Goal: Book appointment/travel/reservation

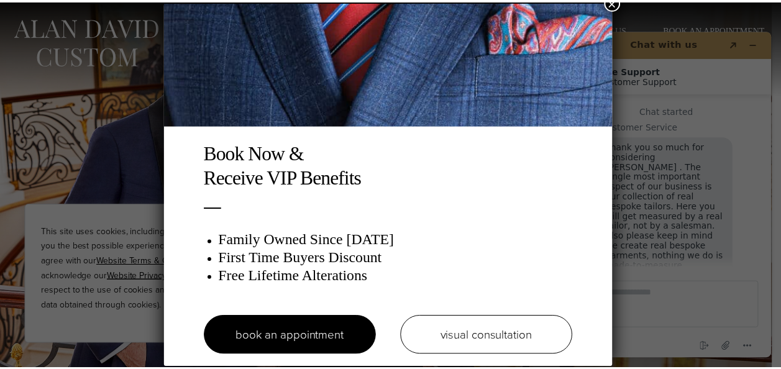
scroll to position [21, 0]
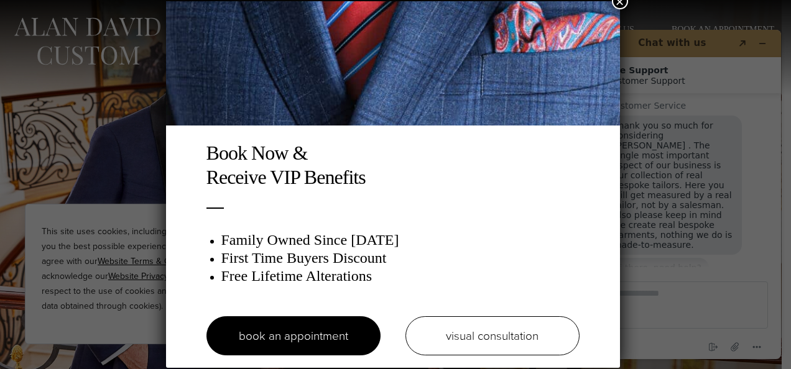
click at [106, 224] on div "Book Now & Receive VIP Benefits Family Owned Since 1913 First Time Buyers Disco…" at bounding box center [395, 184] width 791 height 369
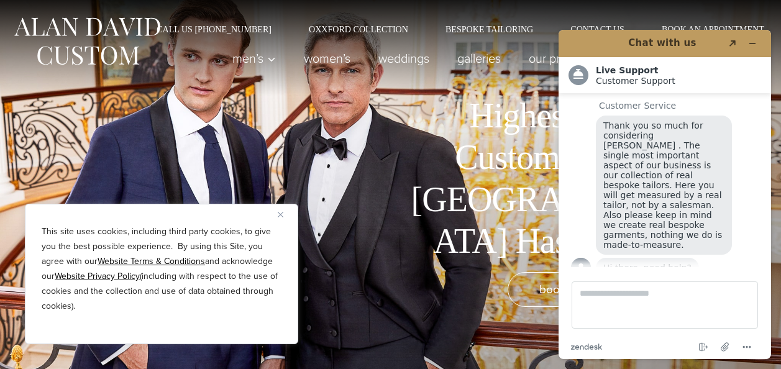
click at [282, 215] on img "Close" at bounding box center [281, 215] width 6 height 6
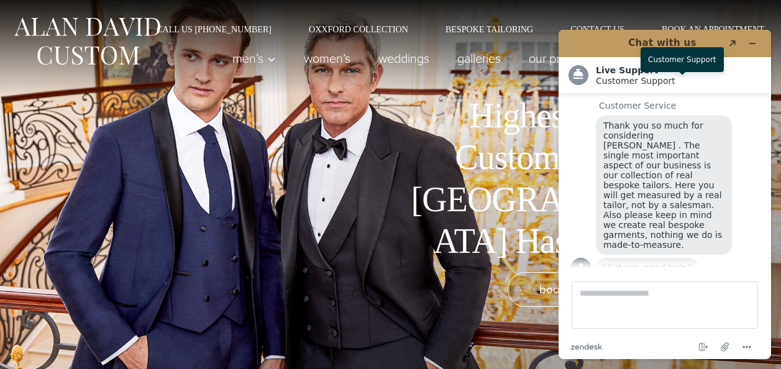
scroll to position [62, 0]
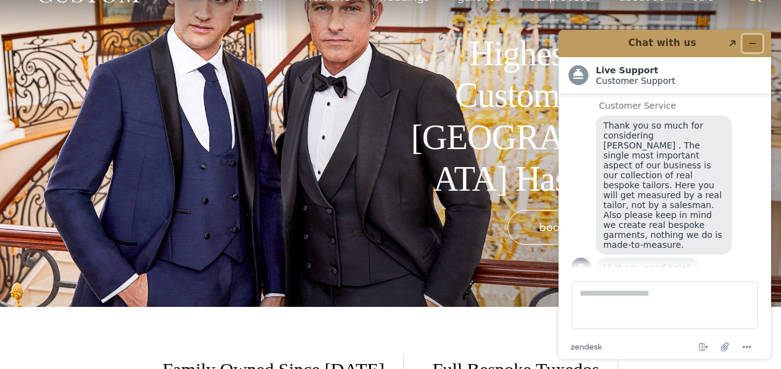
click at [751, 42] on icon "Minimize widget" at bounding box center [752, 43] width 9 height 9
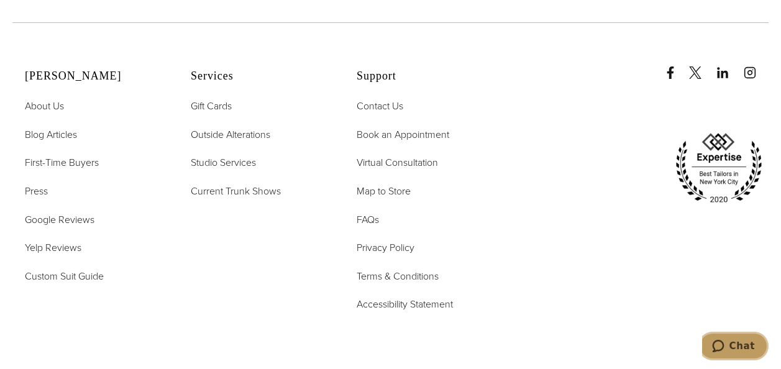
scroll to position [6899, 0]
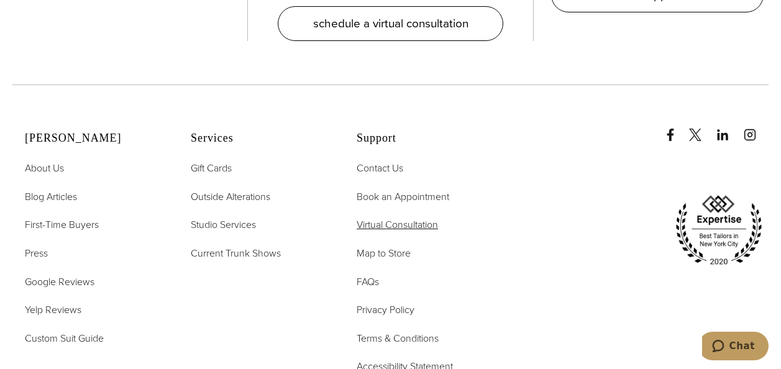
click at [385, 218] on span "Virtual Consultation" at bounding box center [397, 225] width 81 height 14
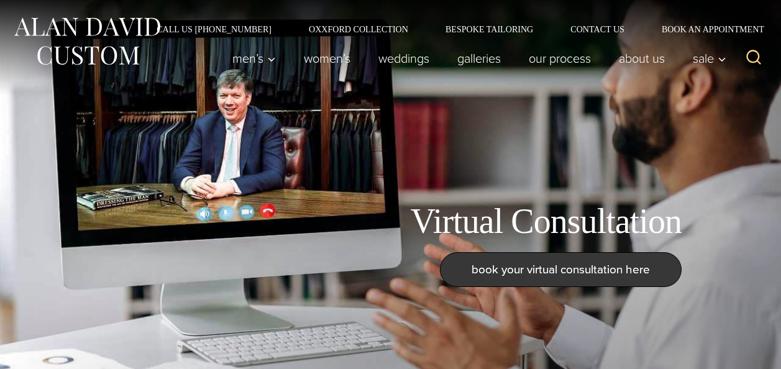
click at [575, 269] on span "book your virtual consultation here" at bounding box center [561, 269] width 178 height 18
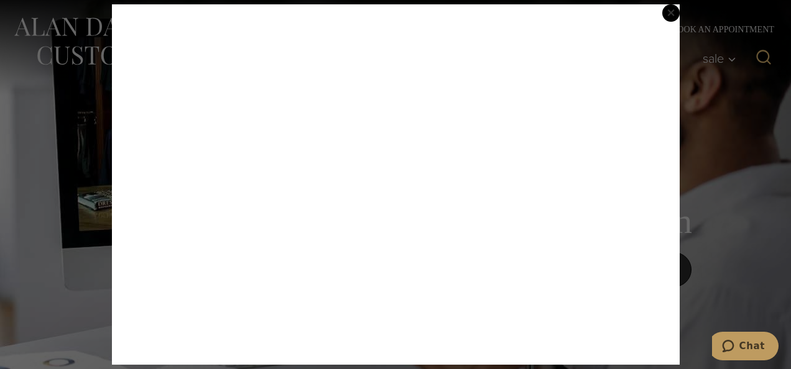
click at [671, 14] on span "×" at bounding box center [670, 12] width 9 height 25
